Goal: Navigation & Orientation: Find specific page/section

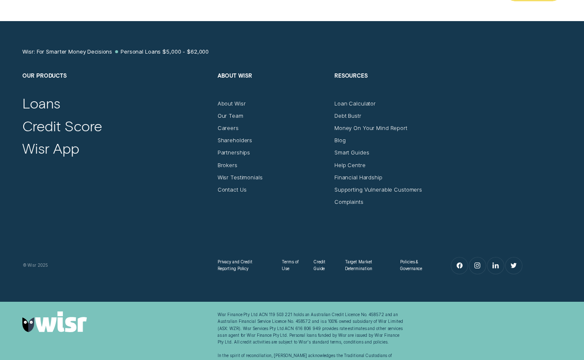
scroll to position [4373, 0]
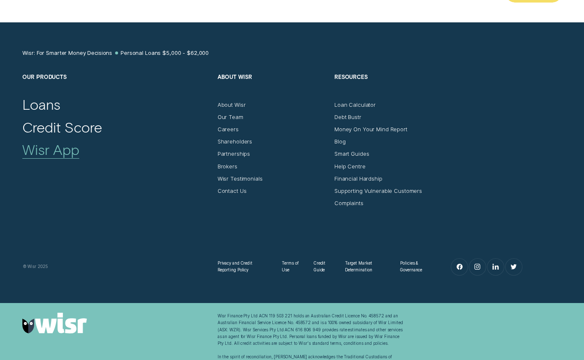
click at [71, 140] on div "Wisr App" at bounding box center [50, 149] width 57 height 18
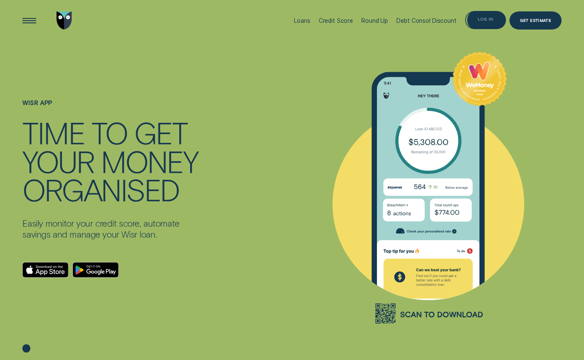
click at [495, 17] on div "Log in" at bounding box center [485, 20] width 41 height 19
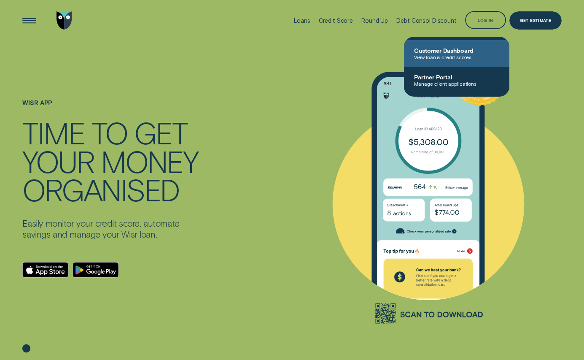
click at [460, 51] on span "Customer Dashboard" at bounding box center [456, 50] width 85 height 7
